Goal: Task Accomplishment & Management: Use online tool/utility

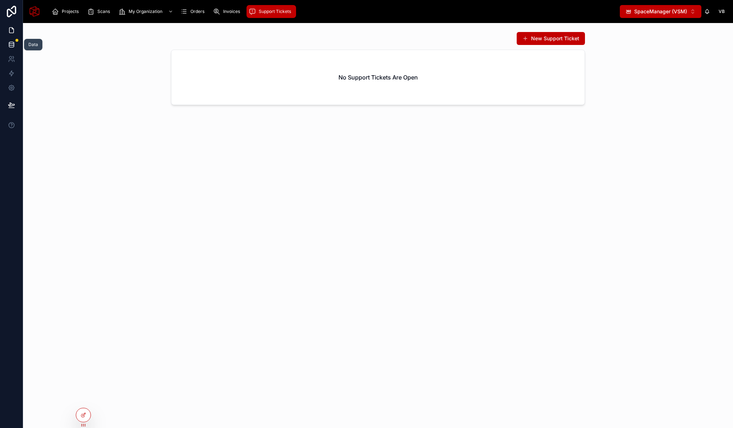
click at [16, 43] on link at bounding box center [11, 44] width 23 height 14
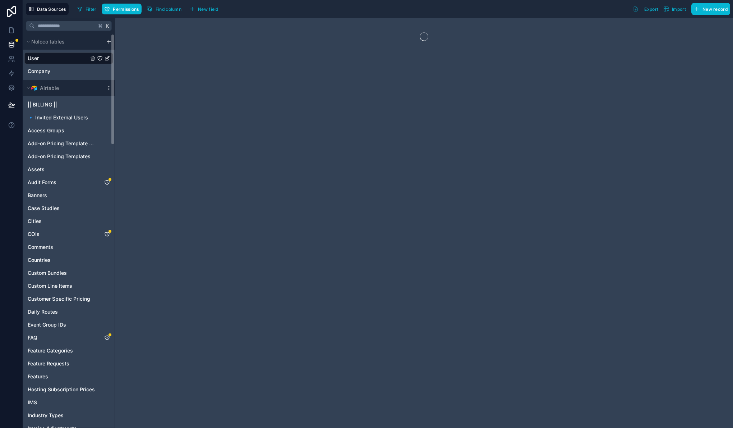
click at [107, 88] on icon "scrollable content" at bounding box center [109, 88] width 6 height 6
click at [153, 119] on button "Queue data sync" at bounding box center [148, 114] width 86 height 11
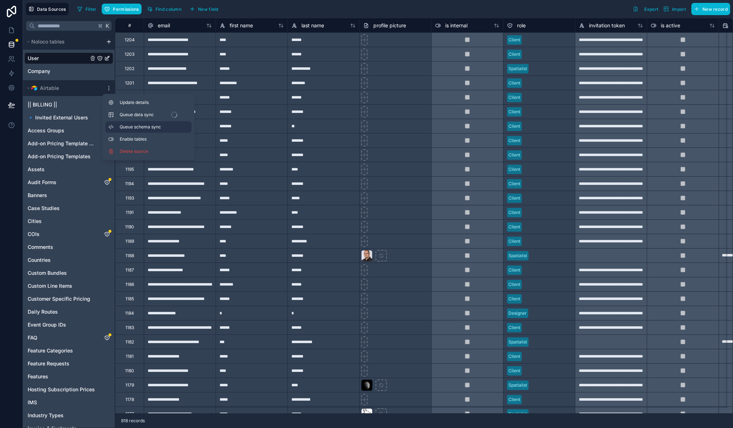
click at [154, 126] on span "Queue schema sync" at bounding box center [146, 127] width 52 height 6
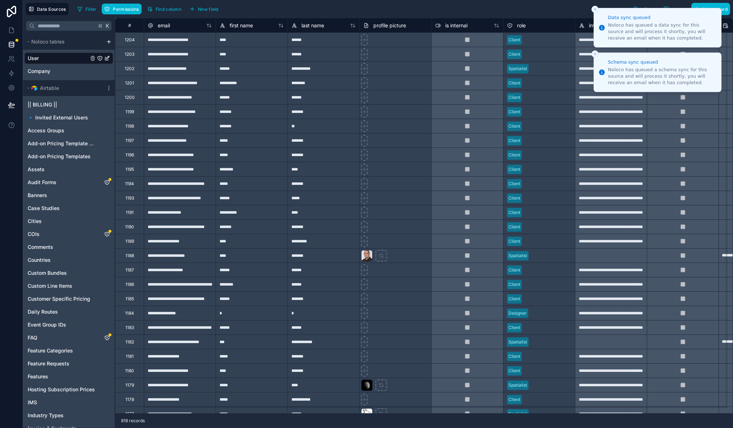
click at [595, 12] on button "Close toast" at bounding box center [594, 9] width 7 height 7
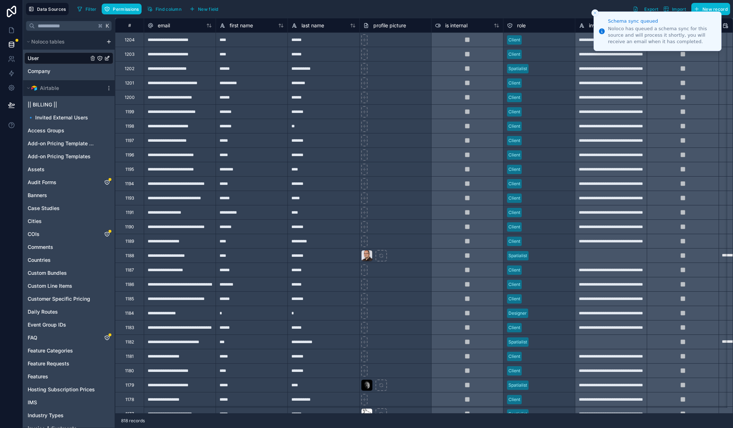
click at [596, 12] on icon "Close toast" at bounding box center [595, 13] width 4 height 4
